Goal: Task Accomplishment & Management: Complete application form

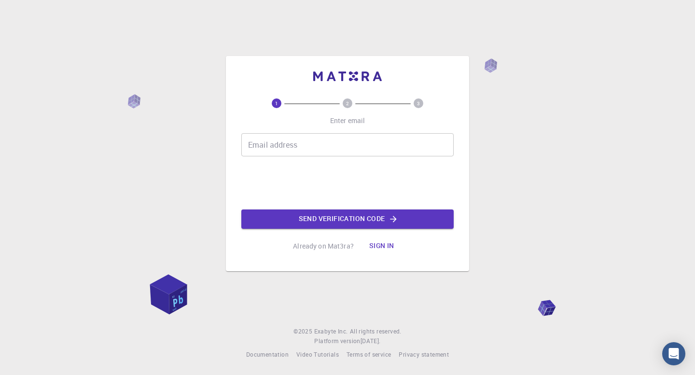
click at [317, 147] on input "Email address" at bounding box center [347, 144] width 212 height 23
type input "[EMAIL_ADDRESS][DOMAIN_NAME]"
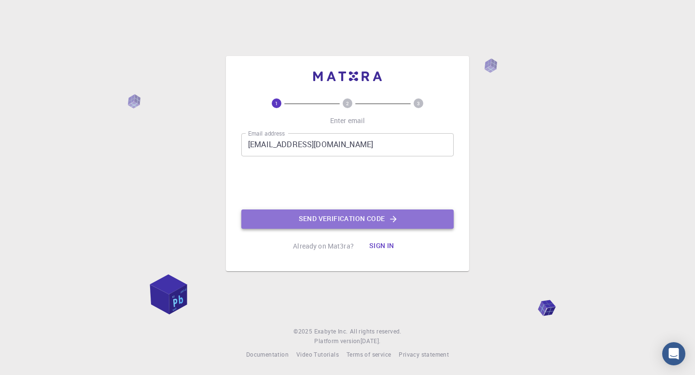
click at [336, 220] on button "Send verification code" at bounding box center [347, 218] width 212 height 19
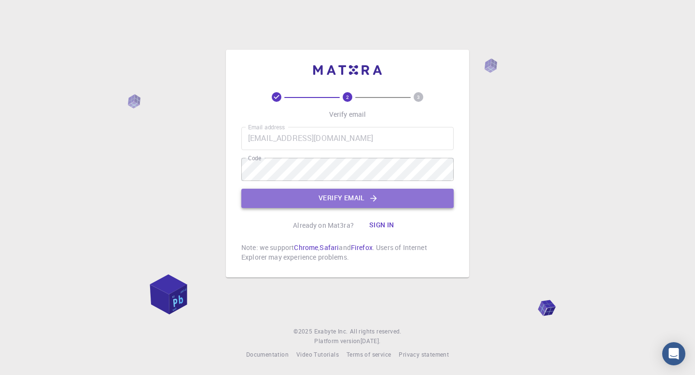
click at [337, 195] on button "Verify email" at bounding box center [347, 198] width 212 height 19
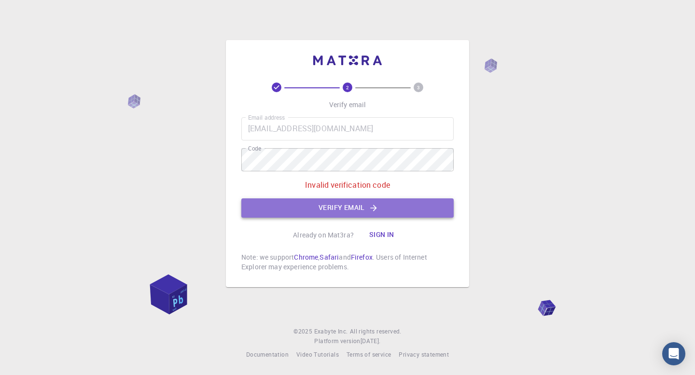
click at [310, 209] on button "Verify email" at bounding box center [347, 207] width 212 height 19
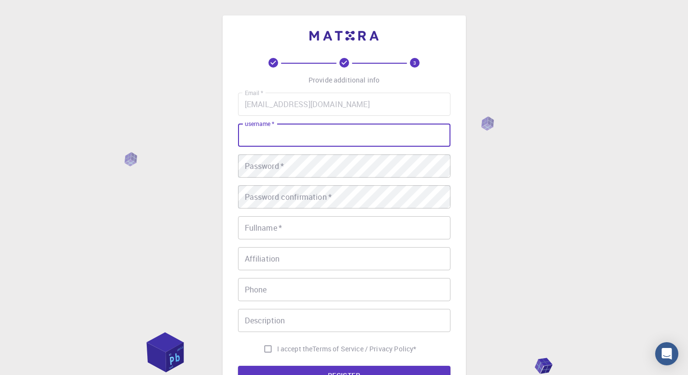
click at [294, 129] on input "username   *" at bounding box center [344, 135] width 212 height 23
type input "[PERSON_NAME]"
click at [272, 232] on input "Fullname   *" at bounding box center [344, 227] width 212 height 23
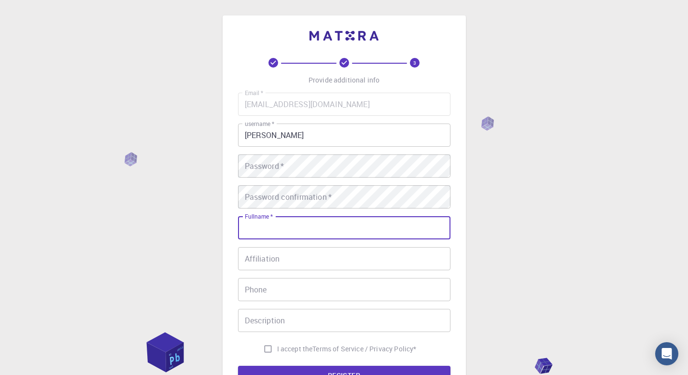
type input "[PERSON_NAME]"
type input "09119496893"
click at [310, 257] on input "Affiliation" at bounding box center [344, 258] width 212 height 23
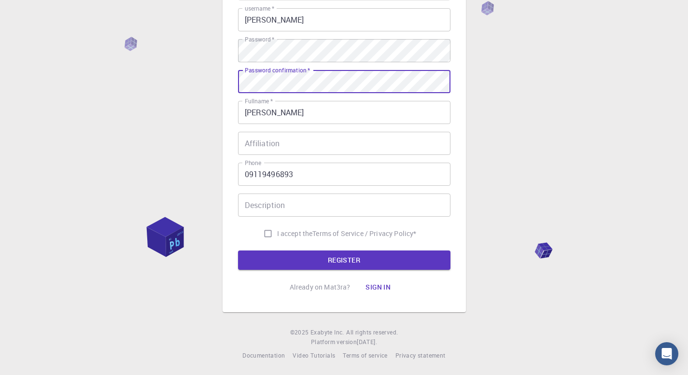
scroll to position [116, 0]
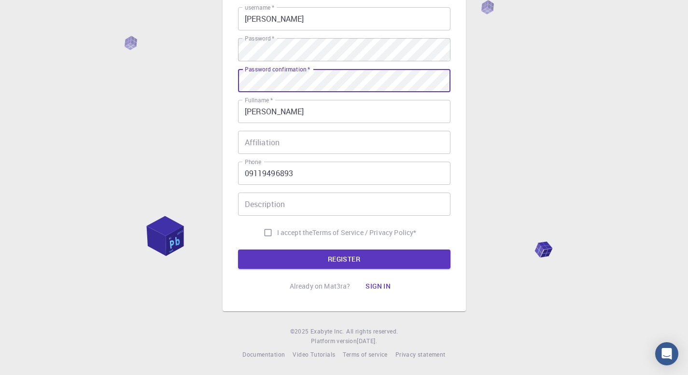
click at [266, 233] on input "I accept the Terms of Service / Privacy Policy *" at bounding box center [268, 232] width 18 height 18
checkbox input "true"
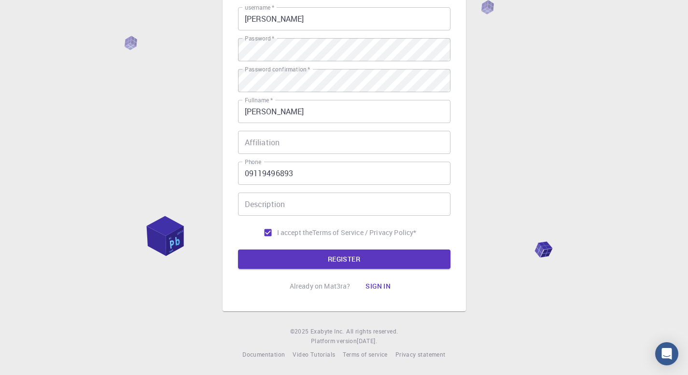
click at [349, 257] on button "REGISTER" at bounding box center [344, 258] width 212 height 19
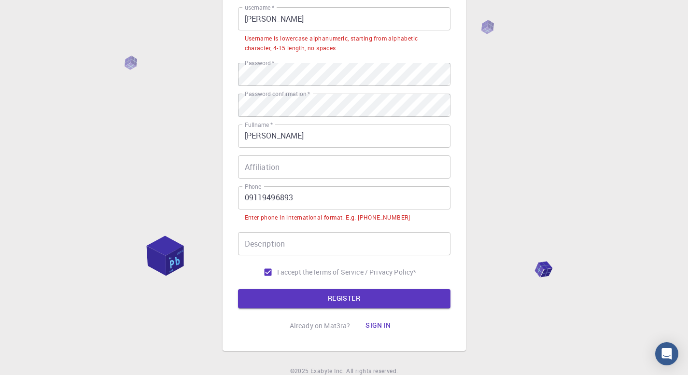
click at [249, 198] on input "09119496893" at bounding box center [344, 197] width 212 height 23
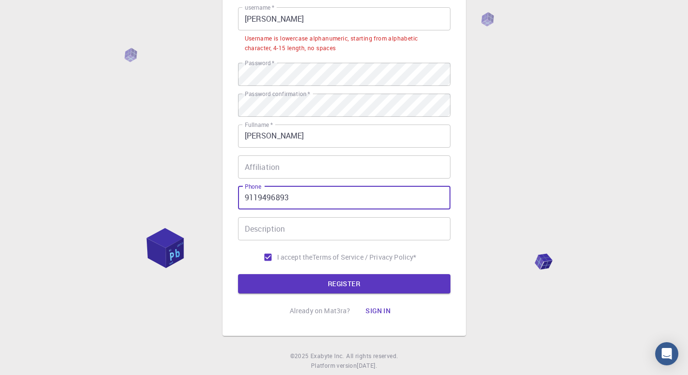
scroll to position [68, 0]
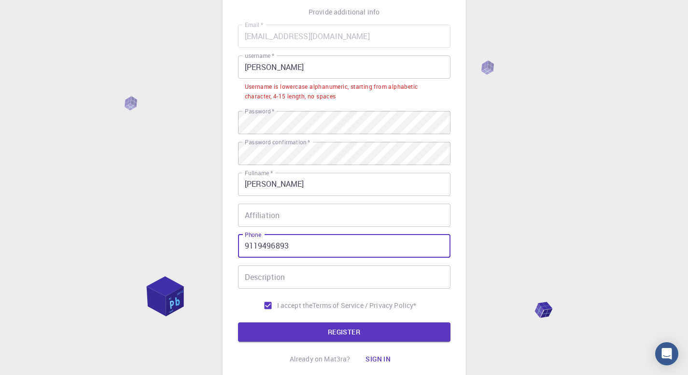
type input "9119496893"
click at [248, 70] on input "[PERSON_NAME]" at bounding box center [344, 66] width 212 height 23
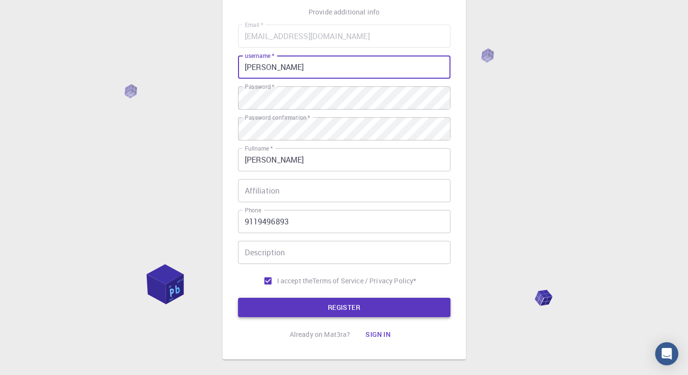
type input "[PERSON_NAME]"
click at [345, 302] on button "REGISTER" at bounding box center [344, 307] width 212 height 19
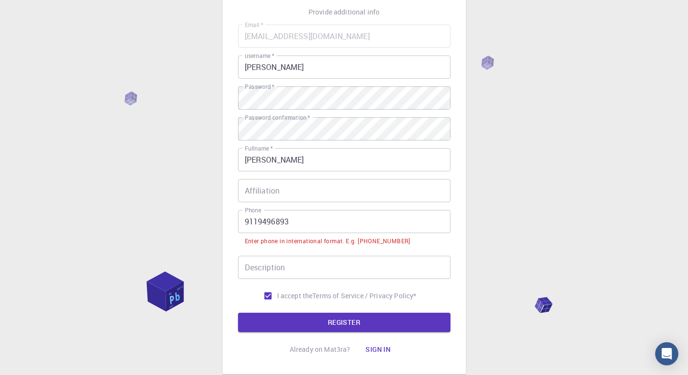
click at [249, 219] on input "9119496893" at bounding box center [344, 221] width 212 height 23
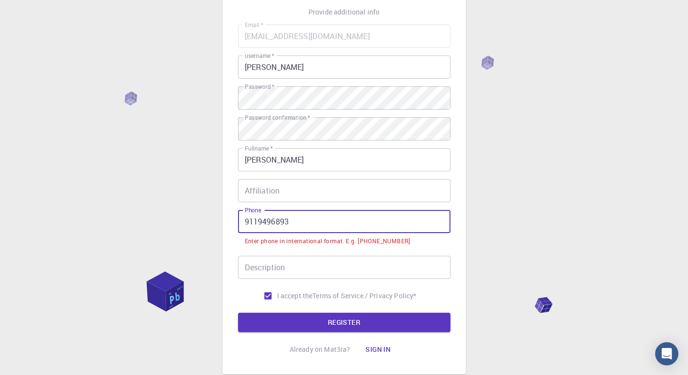
click at [244, 222] on input "9119496893" at bounding box center [344, 221] width 212 height 23
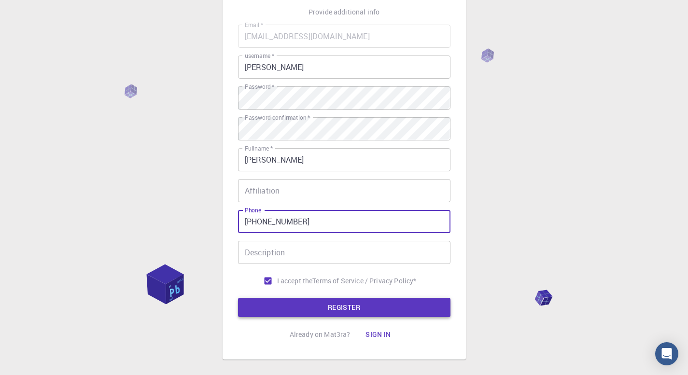
type input "[PHONE_NUMBER]"
click at [342, 307] on button "REGISTER" at bounding box center [344, 307] width 212 height 19
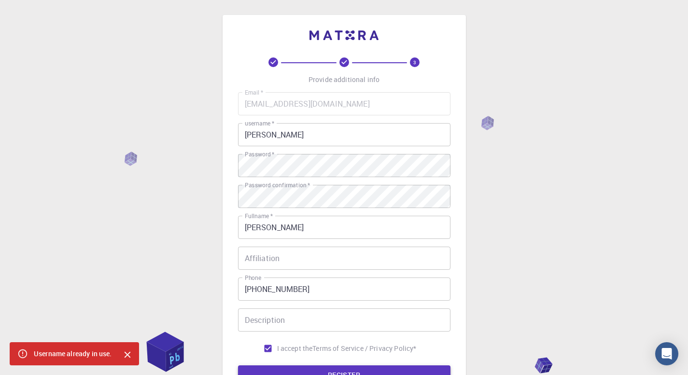
scroll to position [0, 0]
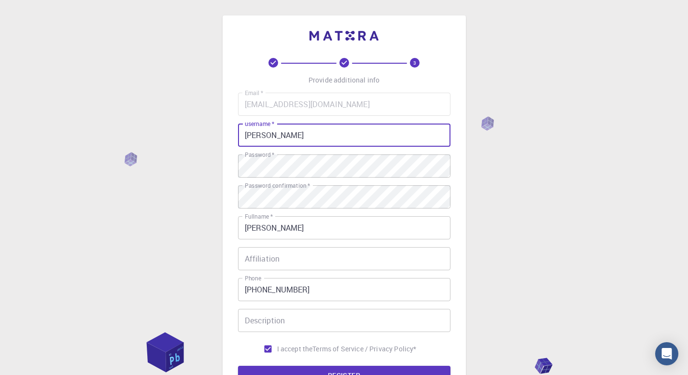
click at [267, 133] on input "[PERSON_NAME]" at bounding box center [344, 135] width 212 height 23
type input "c"
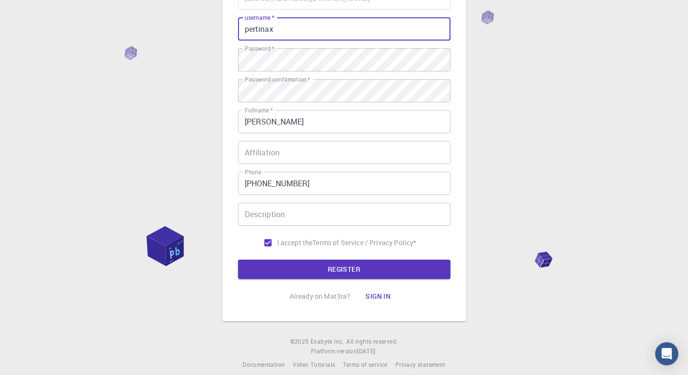
scroll to position [116, 0]
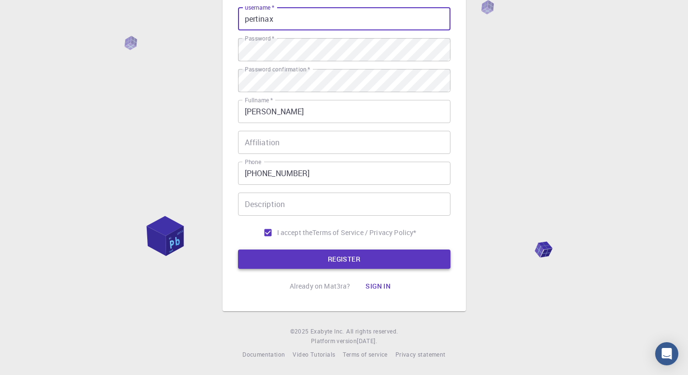
type input "pertinax"
click at [319, 260] on button "REGISTER" at bounding box center [344, 258] width 212 height 19
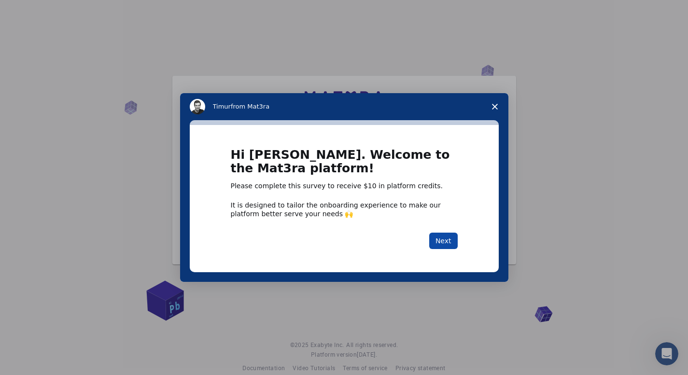
click at [444, 244] on button "Next" at bounding box center [443, 241] width 28 height 16
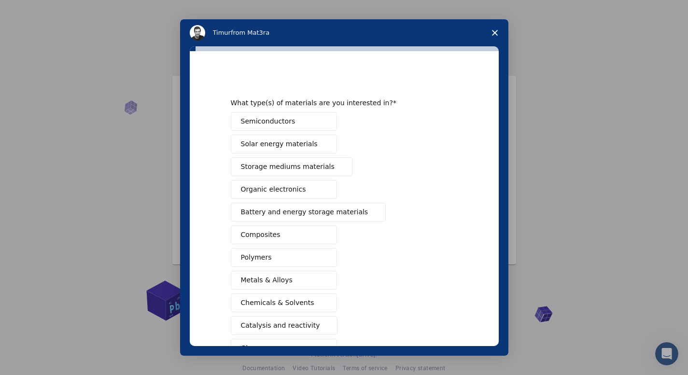
click at [272, 122] on span "Semiconductors" at bounding box center [268, 121] width 55 height 10
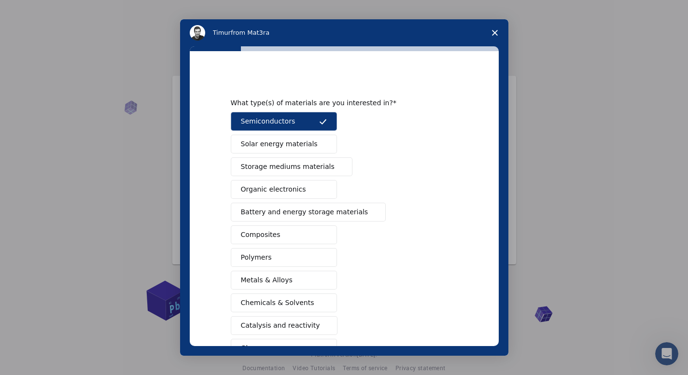
click at [275, 149] on span "Solar energy materials" at bounding box center [279, 144] width 77 height 10
click at [275, 169] on span "Storage mediums materials" at bounding box center [288, 167] width 94 height 10
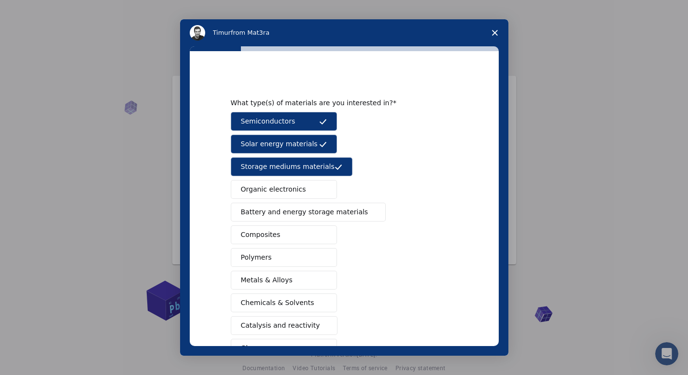
click at [269, 210] on span "Battery and energy storage materials" at bounding box center [304, 212] width 127 height 10
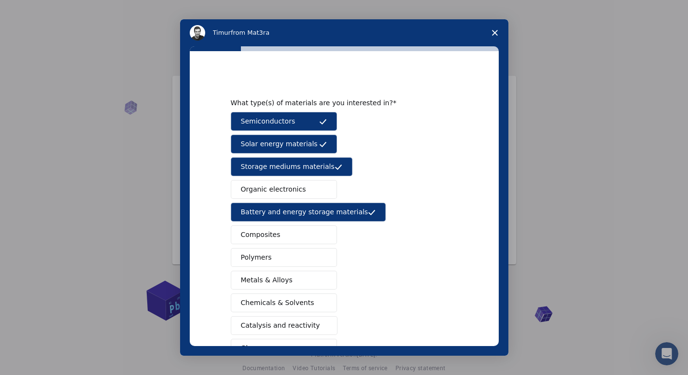
click at [284, 139] on span "Solar energy materials" at bounding box center [279, 144] width 77 height 10
click at [285, 263] on button "Polymers" at bounding box center [284, 257] width 106 height 19
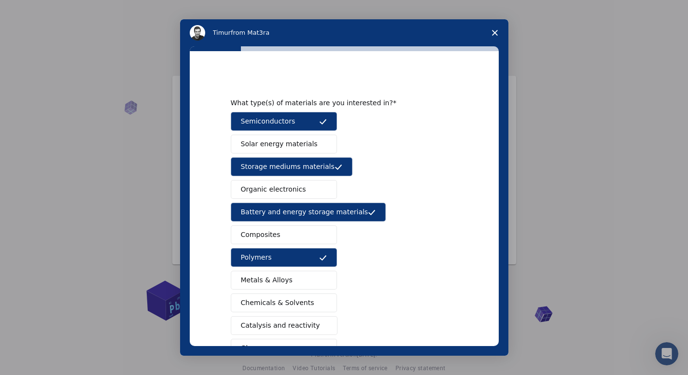
click at [285, 235] on button "Composites" at bounding box center [284, 234] width 106 height 19
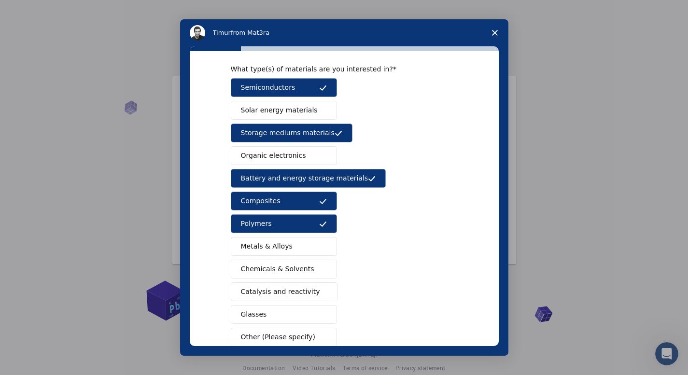
scroll to position [48, 0]
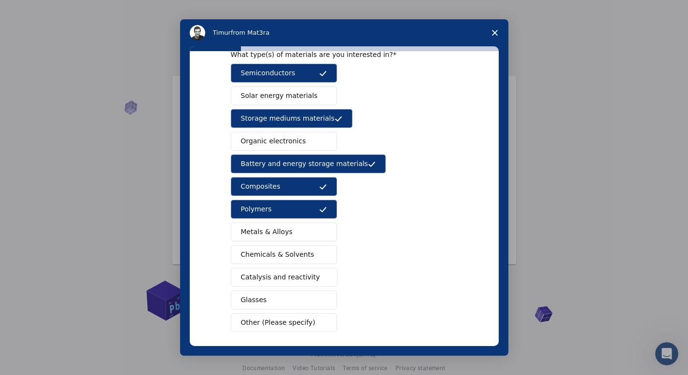
click at [284, 256] on span "Chemicals & Solvents" at bounding box center [277, 254] width 73 height 10
click at [283, 228] on span "Metals & Alloys" at bounding box center [267, 232] width 52 height 10
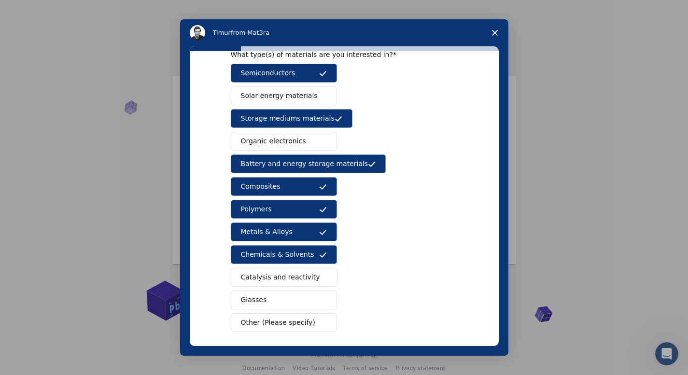
click at [272, 278] on span "Catalysis and reactivity" at bounding box center [280, 277] width 79 height 10
click at [267, 303] on button "Glasses" at bounding box center [284, 300] width 106 height 19
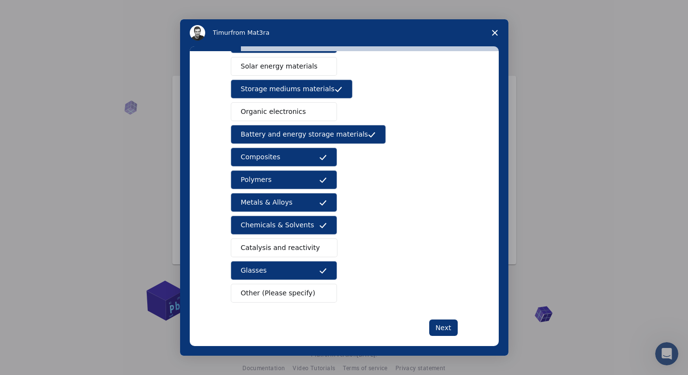
scroll to position [91, 0]
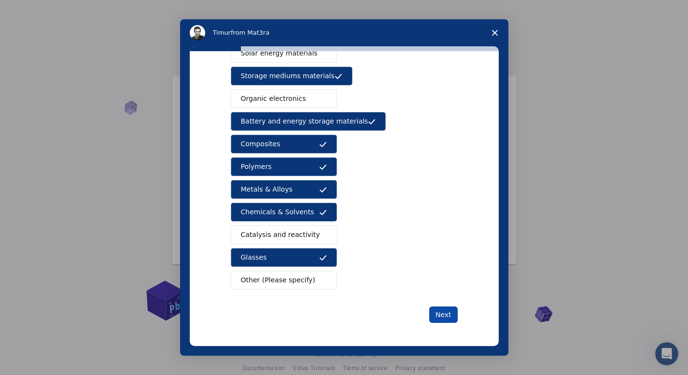
click at [436, 319] on button "Next" at bounding box center [443, 314] width 28 height 16
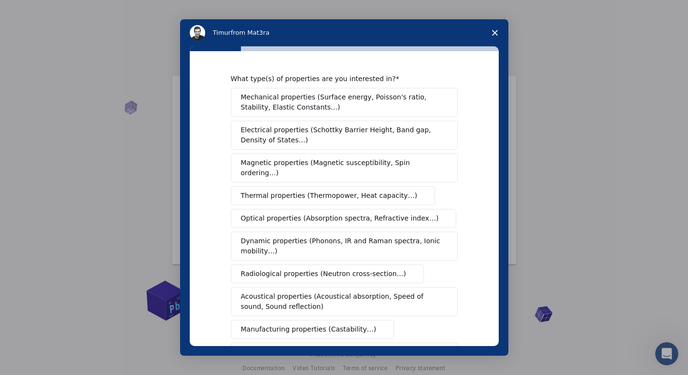
click at [352, 102] on span "Mechanical properties (Surface energy, Poisson's ratio, Stability, Elastic Cons…" at bounding box center [341, 102] width 201 height 20
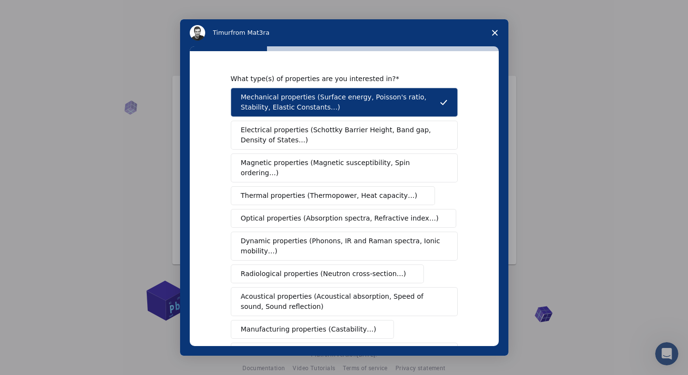
click at [338, 136] on span "Electrical properties (Schottky Barrier Height, Band gap, Density of States…)" at bounding box center [341, 135] width 201 height 20
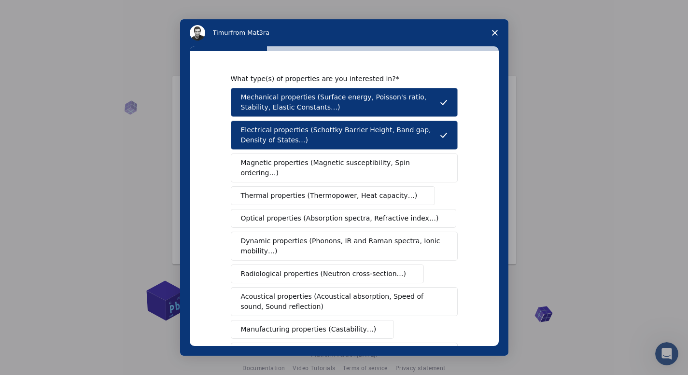
click at [335, 161] on span "Magnetic properties (Magnetic susceptibility, Spin ordering…)" at bounding box center [340, 168] width 199 height 20
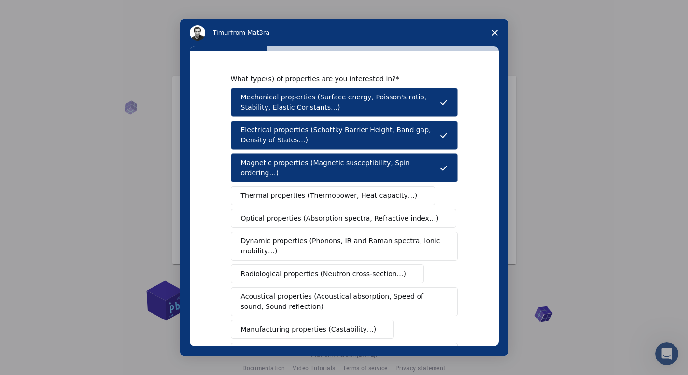
click at [328, 191] on span "Thermal properties (Thermopower, Heat capacity…)" at bounding box center [329, 196] width 177 height 10
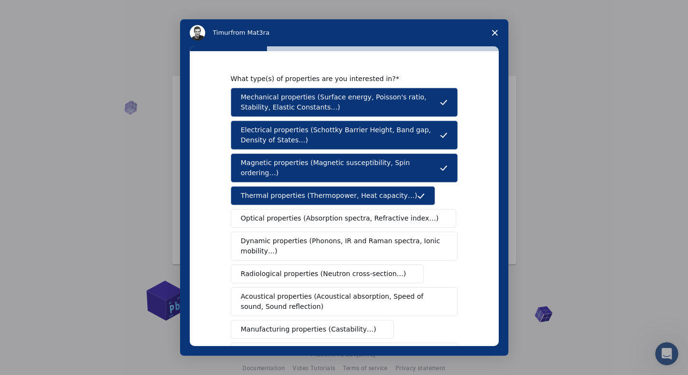
click at [317, 213] on span "Optical properties (Absorption spectra, Refractive index…)" at bounding box center [340, 218] width 198 height 10
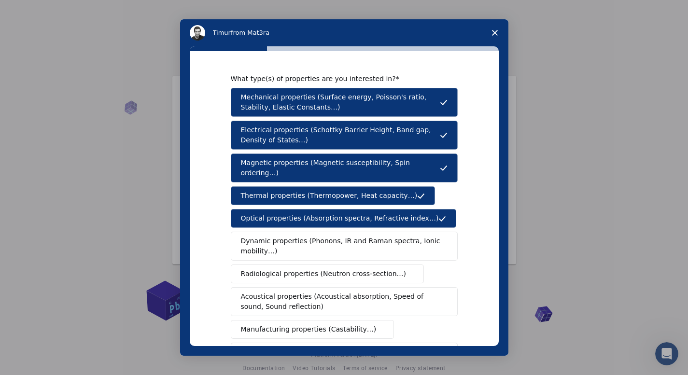
click at [311, 236] on span "Dynamic properties (Phonons, IR and Raman spectra, Ionic mobility…)" at bounding box center [341, 246] width 200 height 20
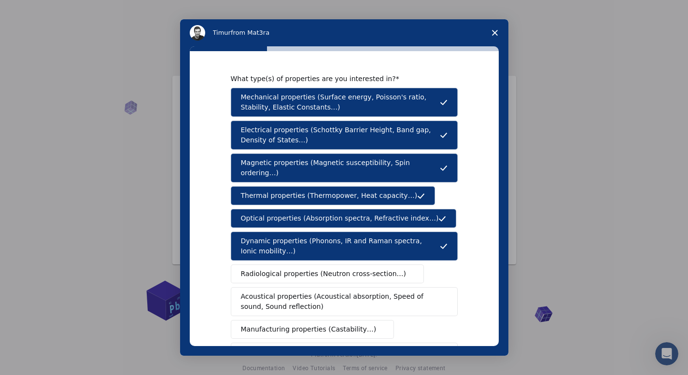
click at [314, 269] on span "Radiological properties (Neutron cross-section…)" at bounding box center [324, 274] width 166 height 10
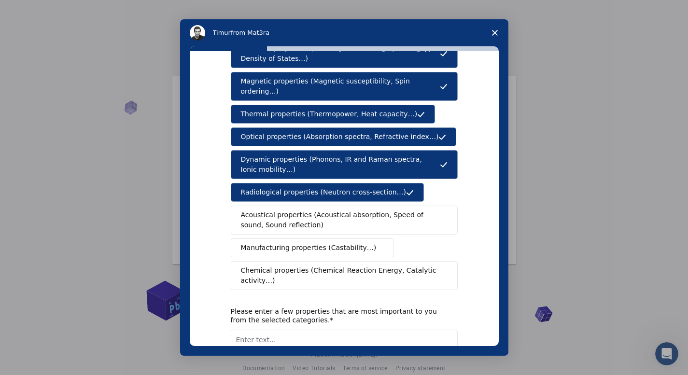
scroll to position [97, 0]
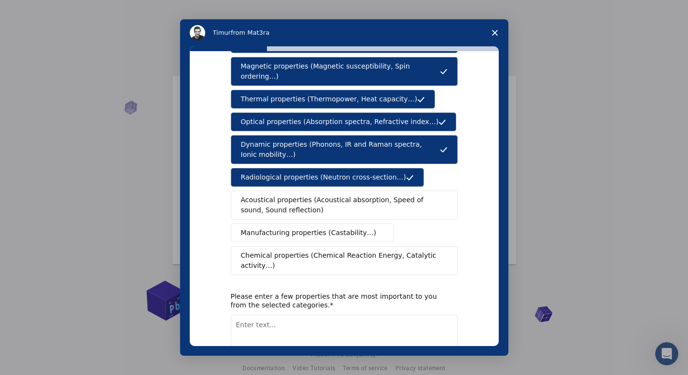
click at [292, 228] on span "Manufacturing properties (Castability…)" at bounding box center [309, 233] width 136 height 10
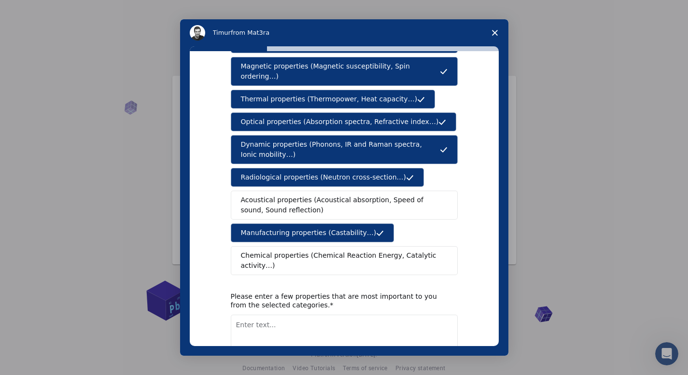
click at [292, 250] on span "Chemical properties (Chemical Reaction Energy, Catalytic activity…)" at bounding box center [341, 260] width 200 height 20
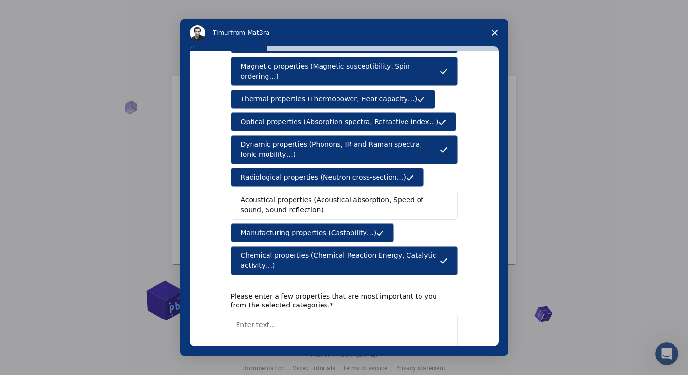
click at [292, 195] on span "Acoustical properties (Acoustical absorption, Speed of sound, Sound reflection)" at bounding box center [341, 205] width 201 height 20
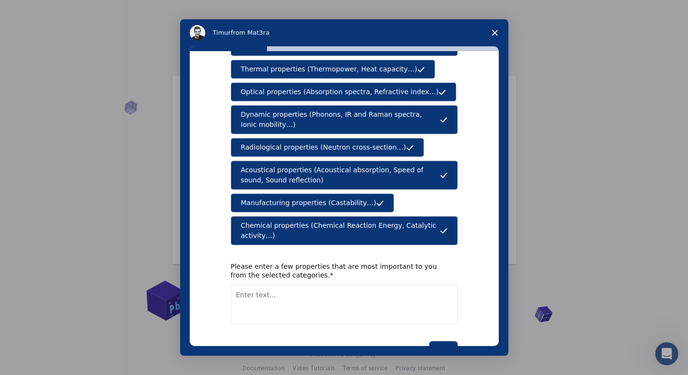
scroll to position [141, 0]
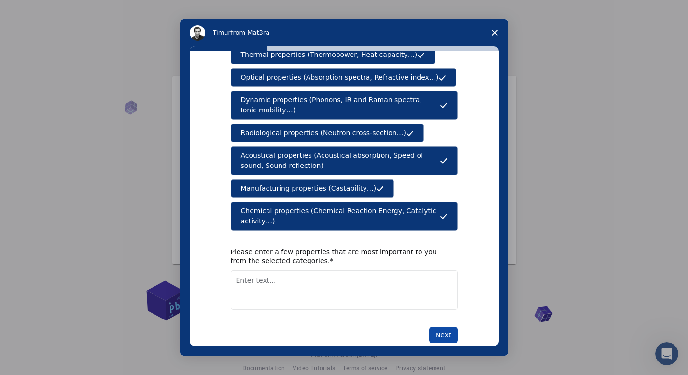
click at [434, 327] on button "Next" at bounding box center [443, 335] width 28 height 16
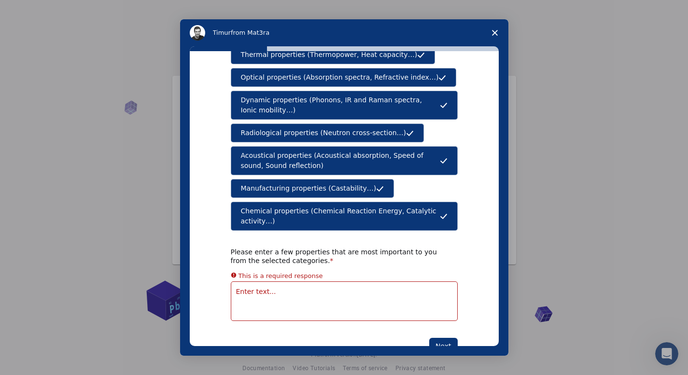
click at [271, 281] on textarea "Enter text..." at bounding box center [344, 301] width 227 height 40
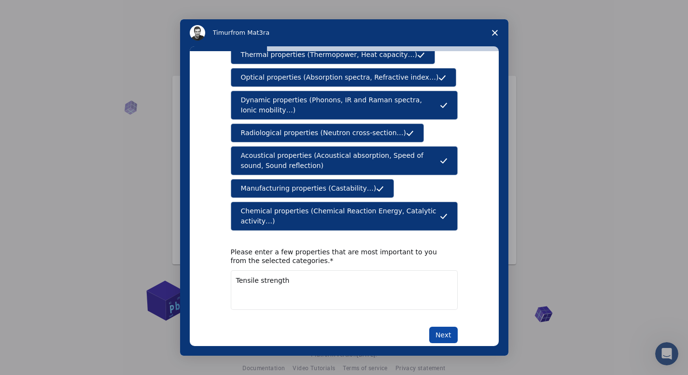
type textarea "Tensile strength"
click at [450, 327] on button "Next" at bounding box center [443, 335] width 28 height 16
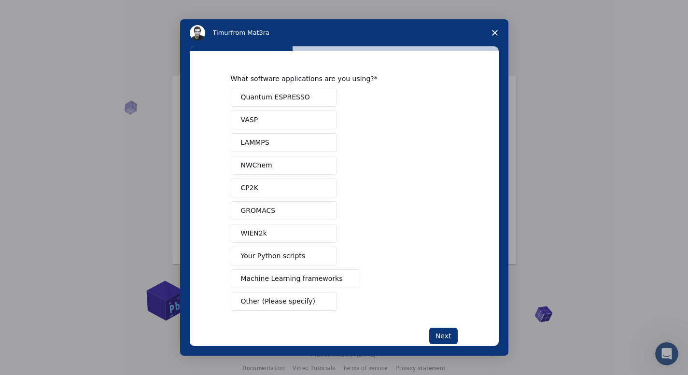
scroll to position [21, 0]
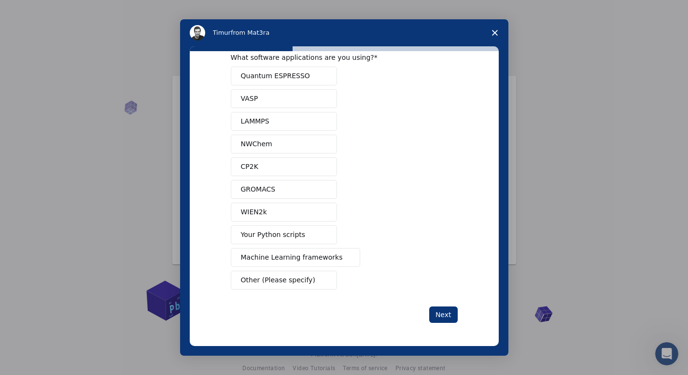
click at [298, 258] on span "Machine Learning frameworks" at bounding box center [292, 257] width 102 height 10
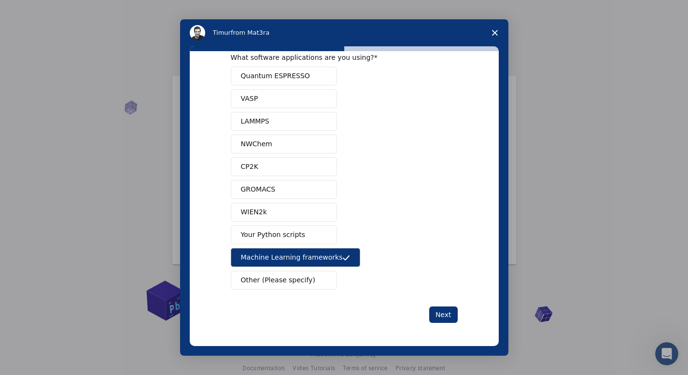
click at [295, 235] on span "Your Python scripts" at bounding box center [273, 235] width 65 height 10
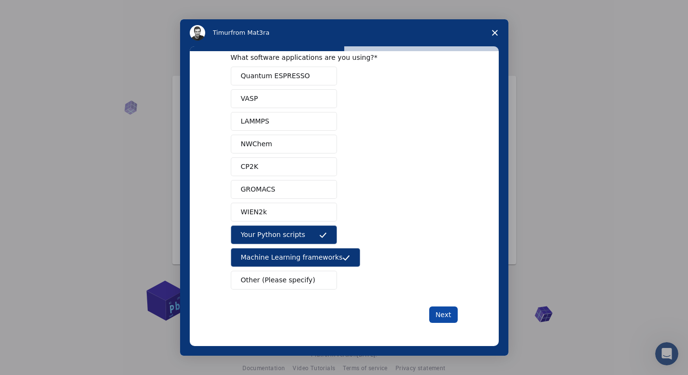
click at [443, 316] on button "Next" at bounding box center [443, 314] width 28 height 16
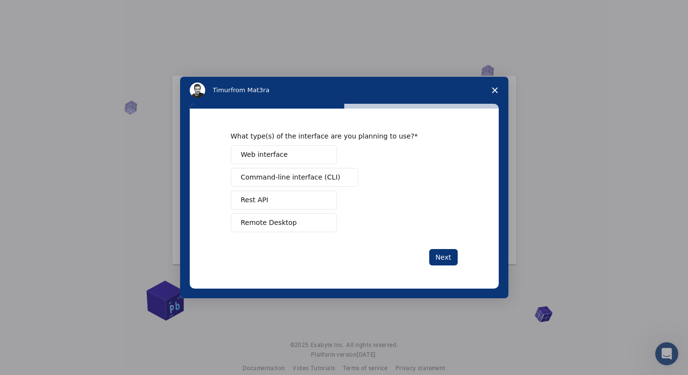
scroll to position [0, 0]
click at [273, 152] on span "Web interface" at bounding box center [264, 155] width 47 height 10
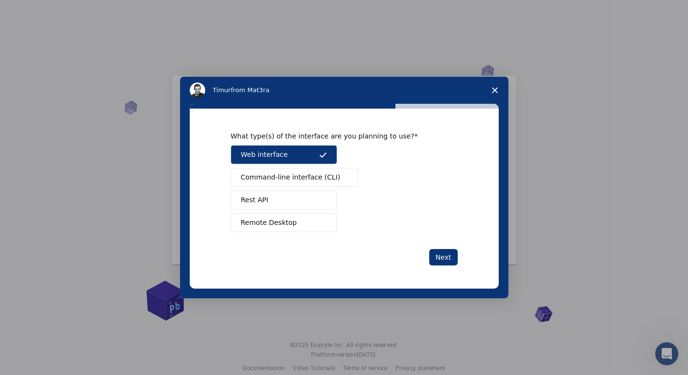
click at [274, 205] on button "Rest API" at bounding box center [284, 200] width 106 height 19
click at [272, 182] on span "Command-line interface (CLI)" at bounding box center [290, 177] width 99 height 10
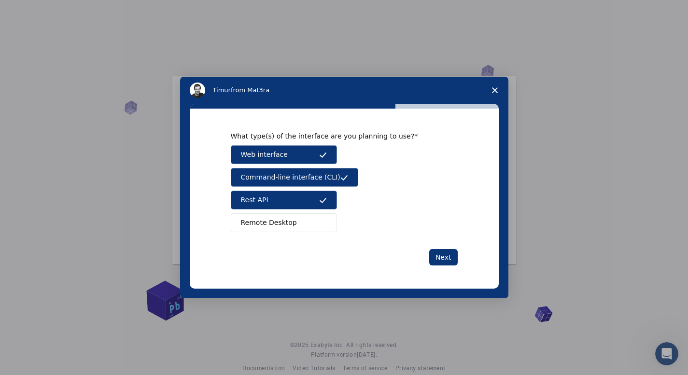
click at [295, 230] on button "Remote Desktop" at bounding box center [284, 222] width 106 height 19
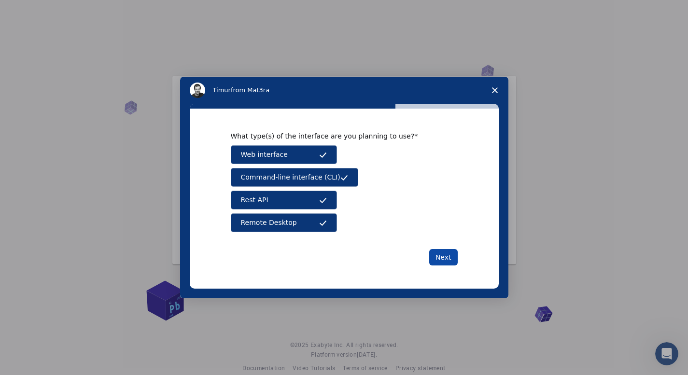
click at [440, 257] on button "Next" at bounding box center [443, 257] width 28 height 16
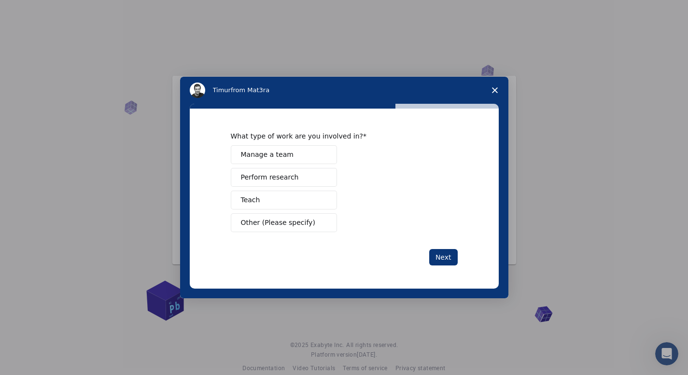
click at [309, 177] on button "Perform research" at bounding box center [284, 177] width 106 height 19
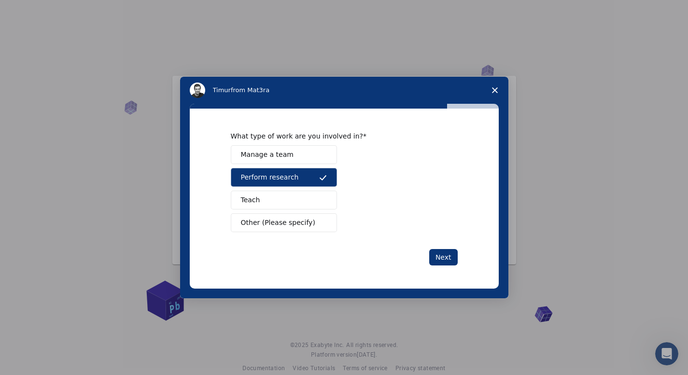
click at [297, 152] on button "Manage a team" at bounding box center [284, 154] width 106 height 19
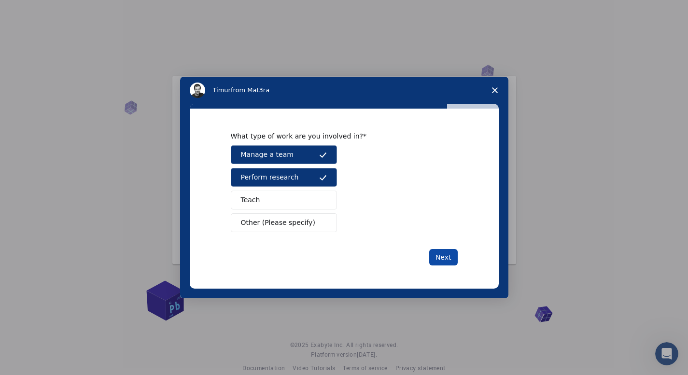
click at [451, 256] on button "Next" at bounding box center [443, 257] width 28 height 16
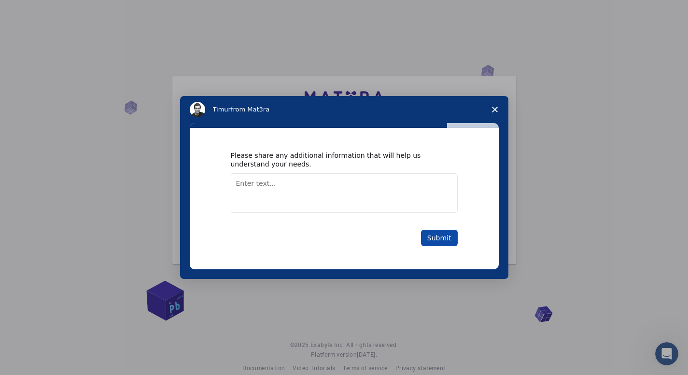
click at [443, 243] on button "Submit" at bounding box center [439, 238] width 37 height 16
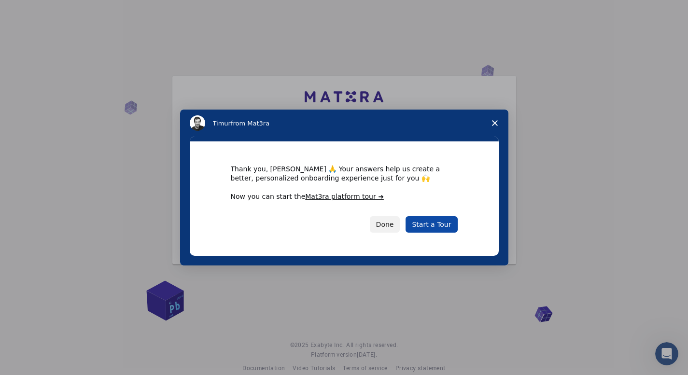
click at [435, 229] on link "Start a Tour" at bounding box center [431, 224] width 52 height 16
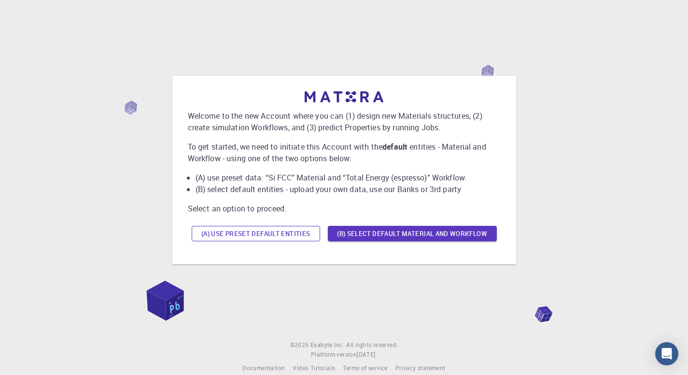
click at [249, 237] on button "(A) Use preset default entities" at bounding box center [256, 233] width 128 height 15
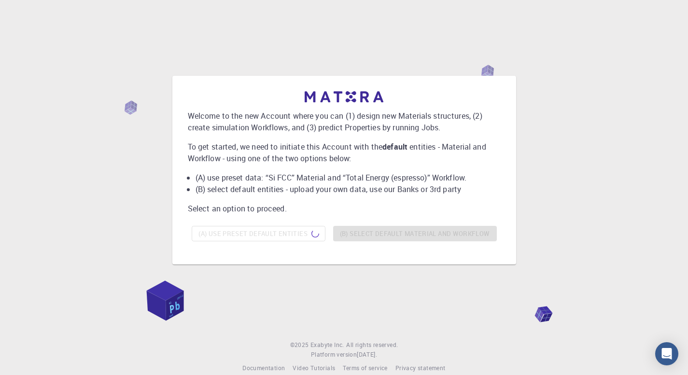
drag, startPoint x: 165, startPoint y: 305, endPoint x: 180, endPoint y: 307, distance: 15.5
click at [180, 307] on div "Welcome to the new Account where you can (1) design new Materials structures, (…" at bounding box center [344, 170] width 664 height 286
click at [171, 304] on div "Welcome to the new Account where you can (1) design new Materials structures, (…" at bounding box center [344, 170] width 664 height 286
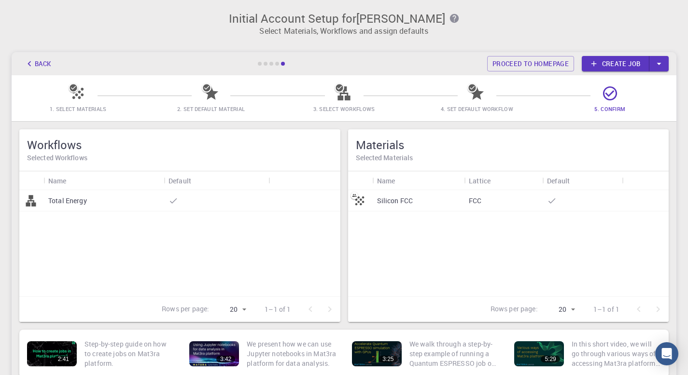
click at [616, 63] on link "Create job" at bounding box center [615, 63] width 68 height 15
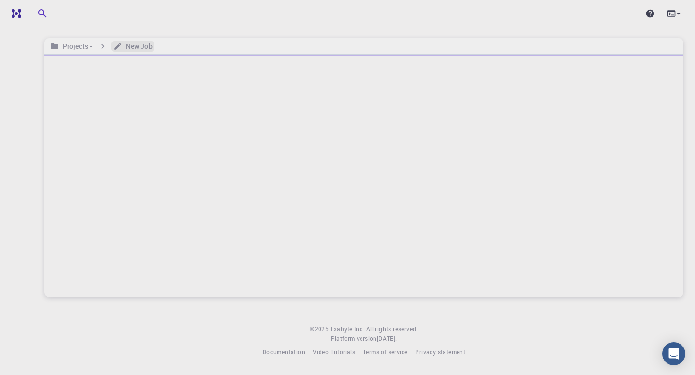
click at [142, 46] on h6 "New Job" at bounding box center [137, 46] width 30 height 11
drag, startPoint x: 344, startPoint y: 162, endPoint x: 353, endPoint y: 164, distance: 9.8
click at [353, 164] on div at bounding box center [363, 176] width 639 height 243
click at [28, 14] on img at bounding box center [39, 14] width 55 height 8
click at [61, 46] on h6 "Home" at bounding box center [70, 46] width 22 height 11
